Goal: Navigation & Orientation: Understand site structure

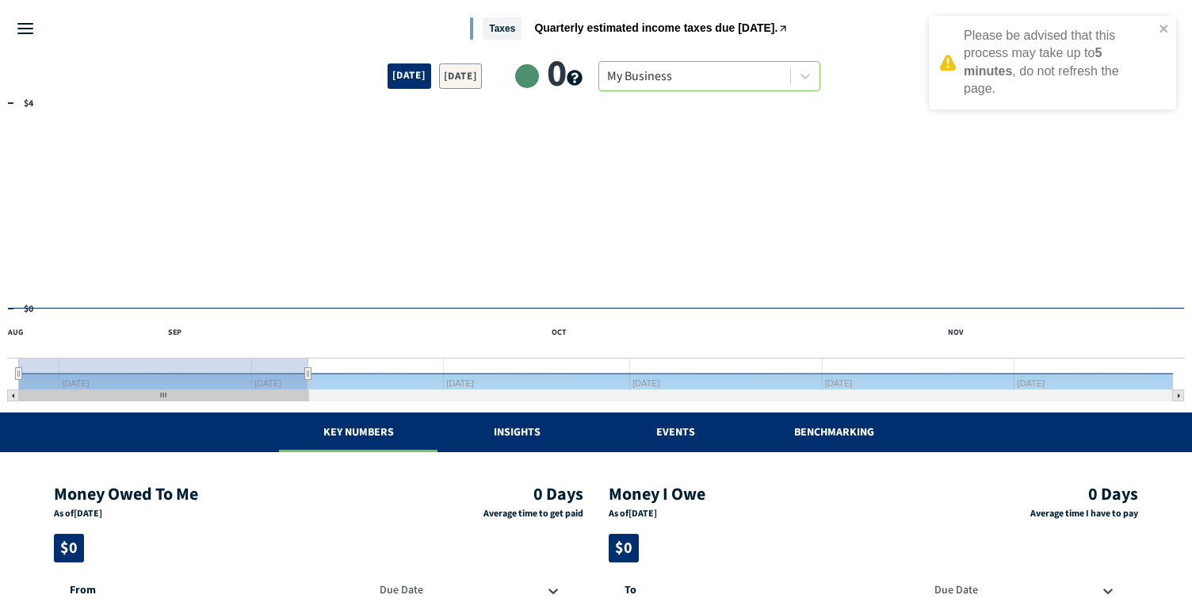
click at [30, 29] on line "Menu" at bounding box center [25, 29] width 14 height 0
